Goal: Information Seeking & Learning: Learn about a topic

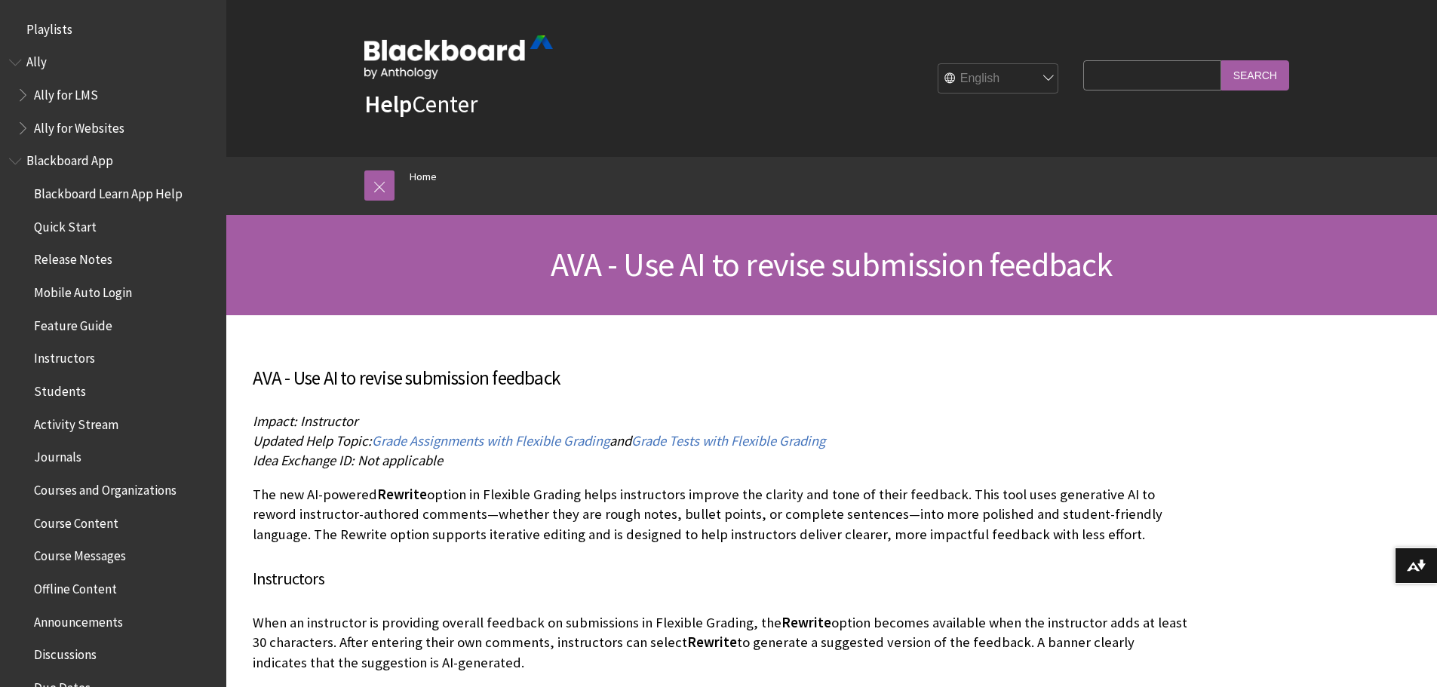
click at [1092, 82] on input "Search Query" at bounding box center [1151, 74] width 137 height 29
paste input "Re-write and Summarize"
click at [1249, 75] on input "Search" at bounding box center [1255, 74] width 68 height 29
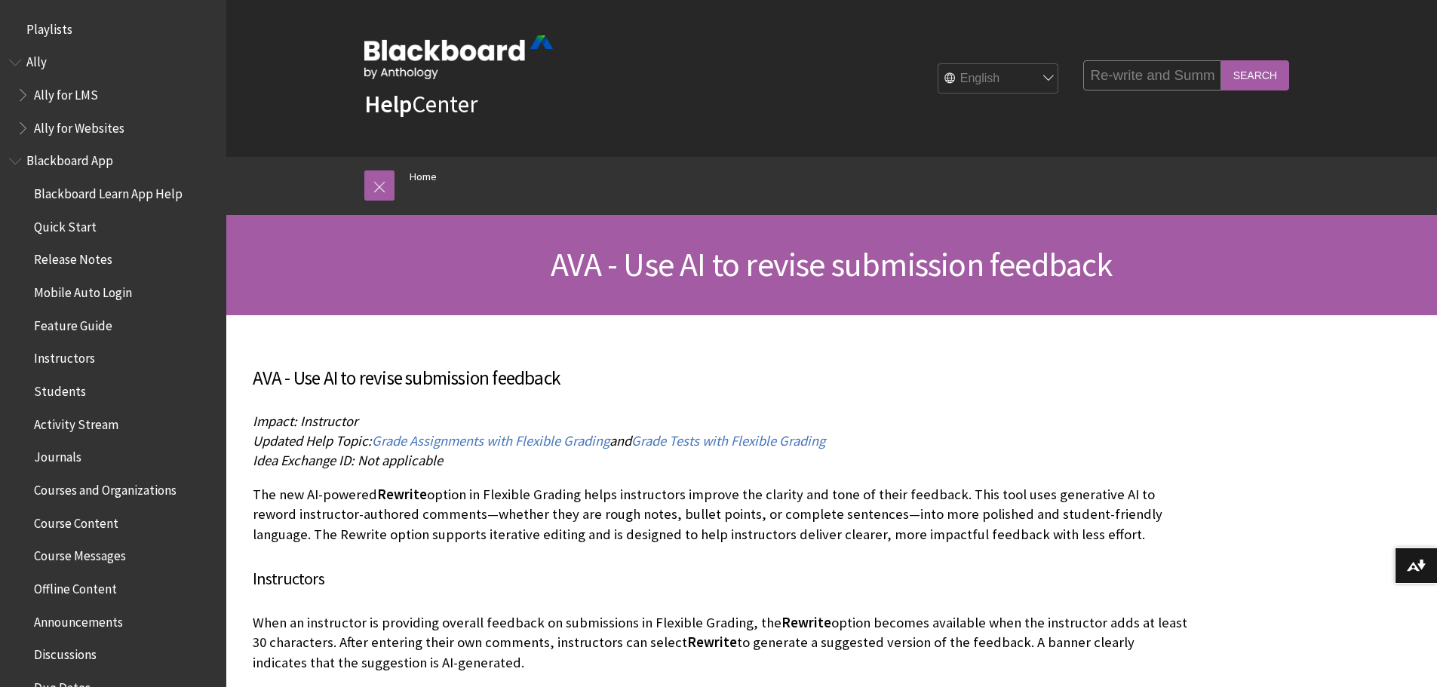
click at [1142, 69] on input "Re-write and Summarize" at bounding box center [1151, 74] width 137 height 29
paste input "Re-write and Summarize"
click at [1221, 60] on input "Search" at bounding box center [1255, 74] width 68 height 29
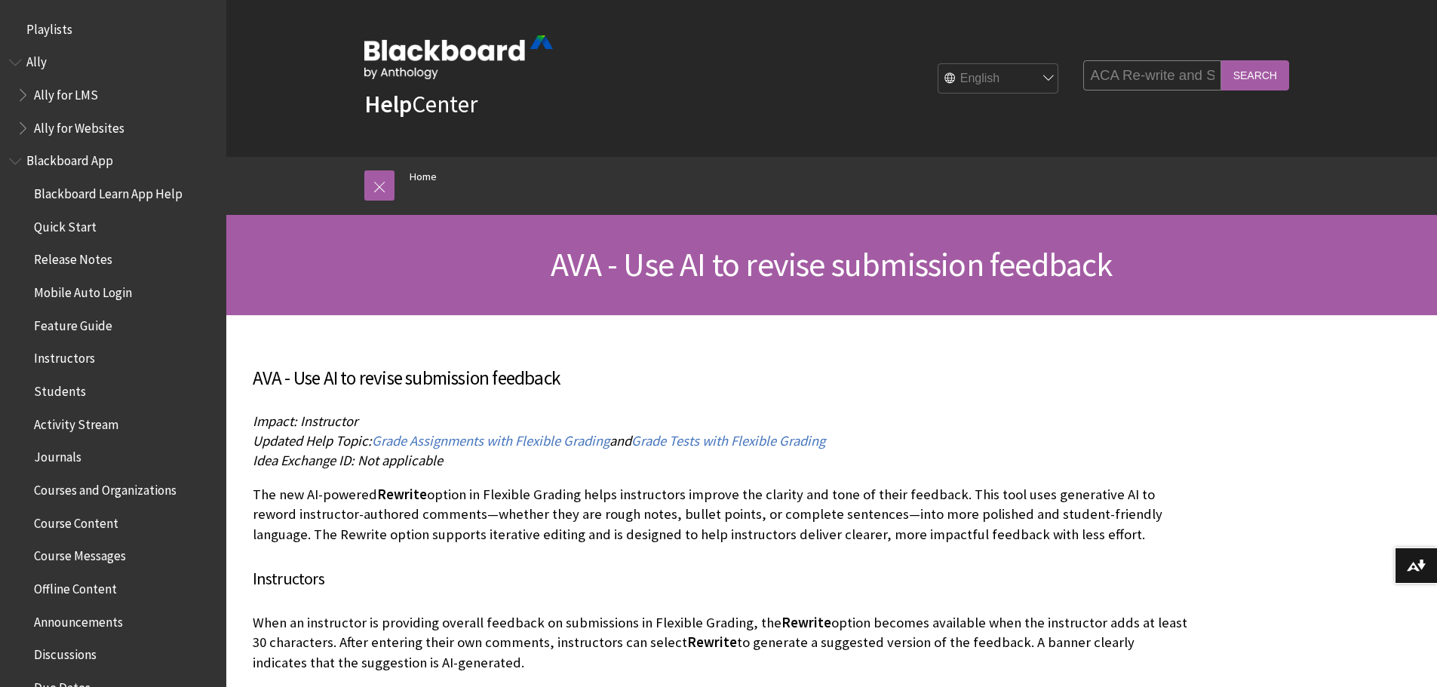
click at [1103, 72] on input "ACA Re-write and Summarize" at bounding box center [1151, 74] width 137 height 29
type input "AVA- Re-write and Summarize"
click at [1221, 60] on input "Search" at bounding box center [1255, 74] width 68 height 29
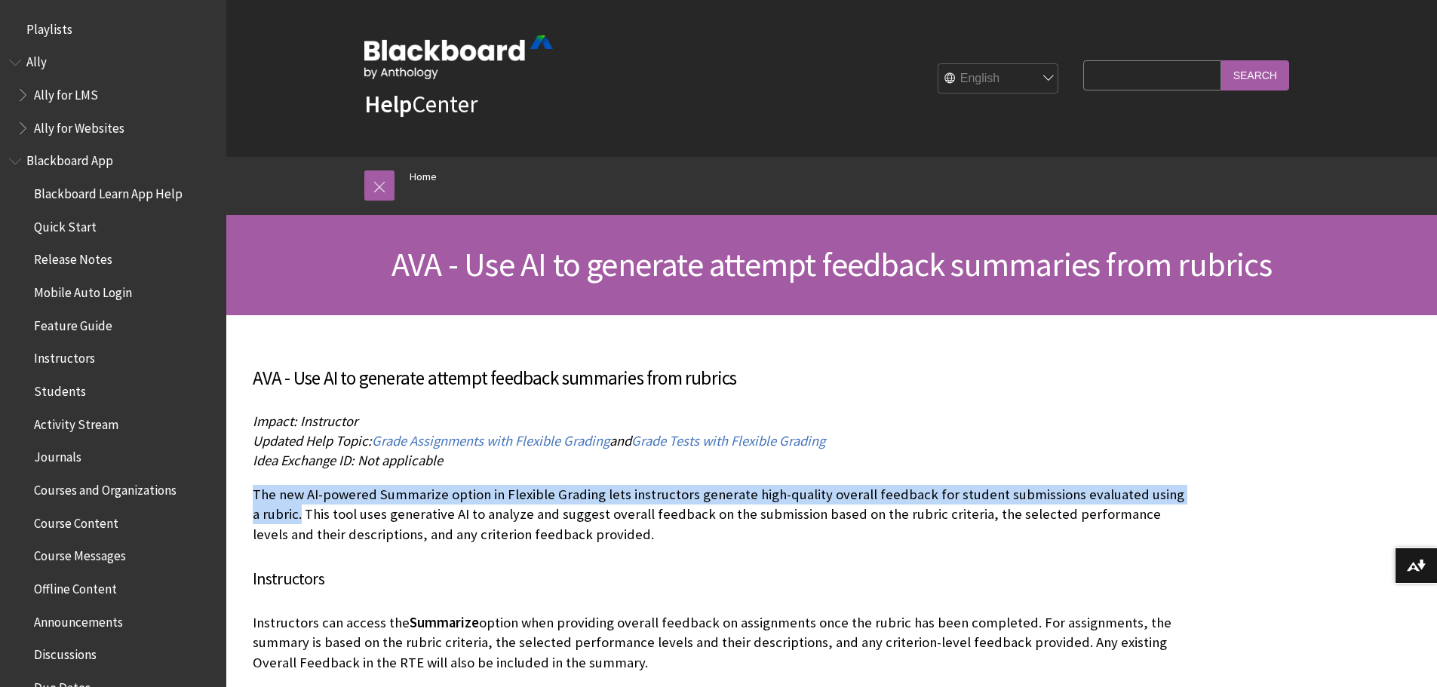
drag, startPoint x: 255, startPoint y: 496, endPoint x: 290, endPoint y: 514, distance: 38.8
click at [290, 514] on p "The new AI-powered Summarize option in Flexible Grading lets instructors genera…" at bounding box center [721, 515] width 936 height 60
copy p "The new AI-powered Summarize option in Flexible Grading lets instructors genera…"
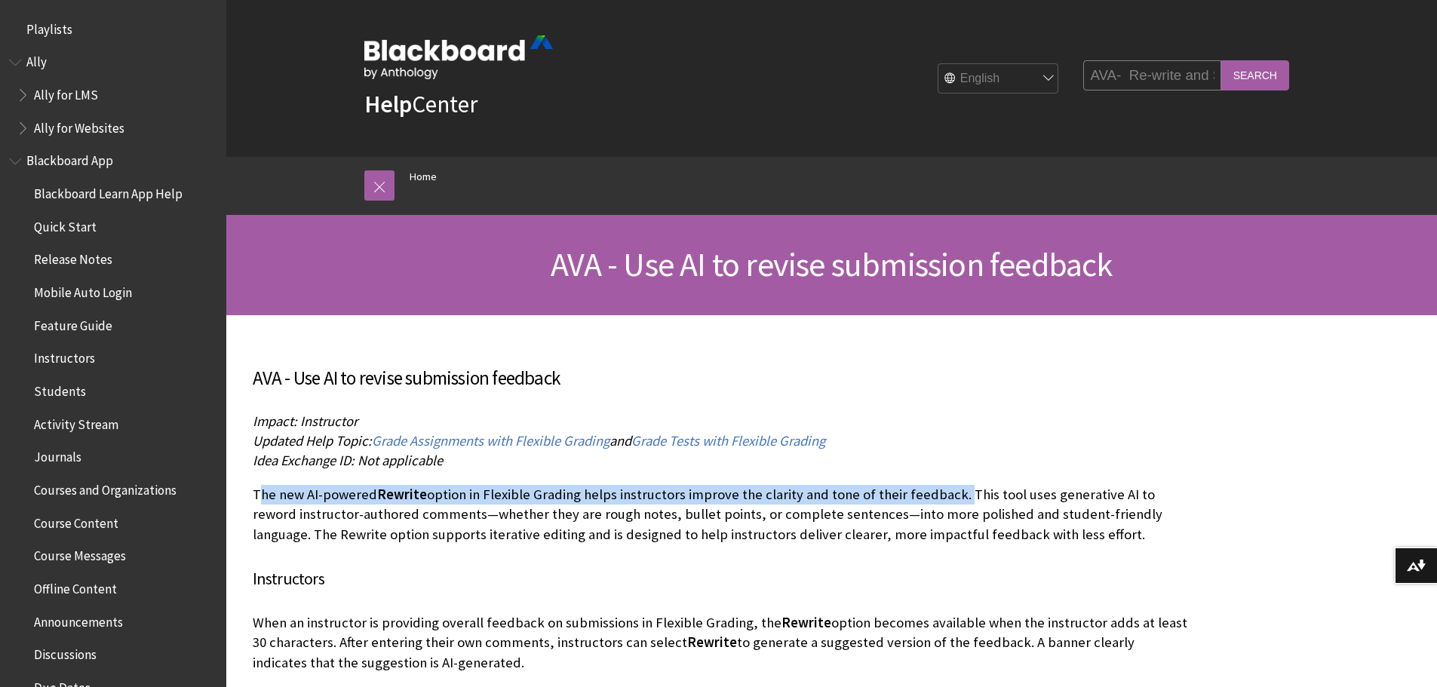
drag, startPoint x: 257, startPoint y: 499, endPoint x: 952, endPoint y: 494, distance: 695.6
click at [952, 494] on p "The new AI-powered Rewrite option in Flexible Grading helps instructors improve…" at bounding box center [721, 515] width 936 height 60
drag, startPoint x: 252, startPoint y: 491, endPoint x: 948, endPoint y: 497, distance: 696.4
click at [948, 496] on p "The new AI-powered Rewrite option in Flexible Grading helps instructors improve…" at bounding box center [721, 515] width 936 height 60
copy p "The new AI-powered Rewrite option in Flexible Grading helps instructors improve…"
